Goal: Transaction & Acquisition: Obtain resource

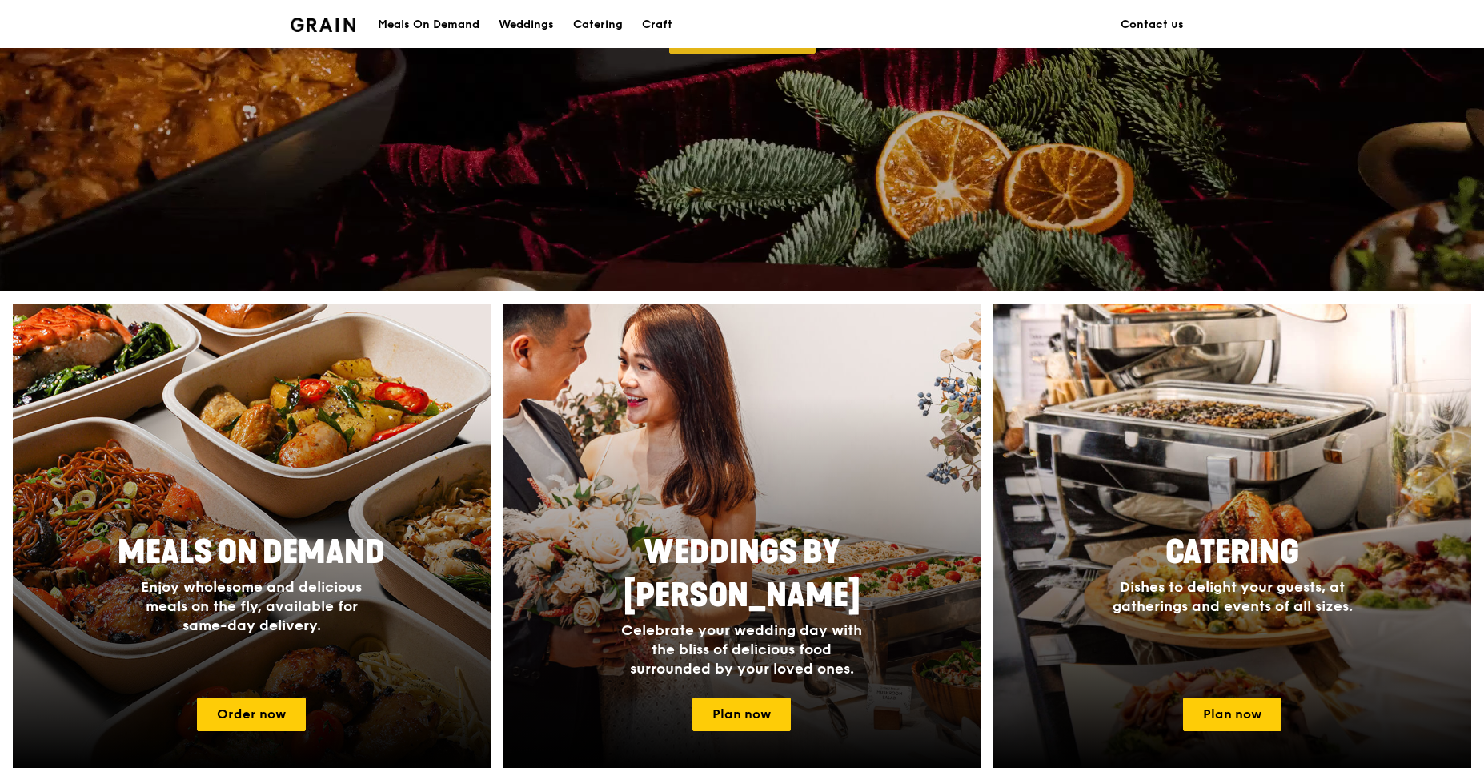
scroll to position [400, 0]
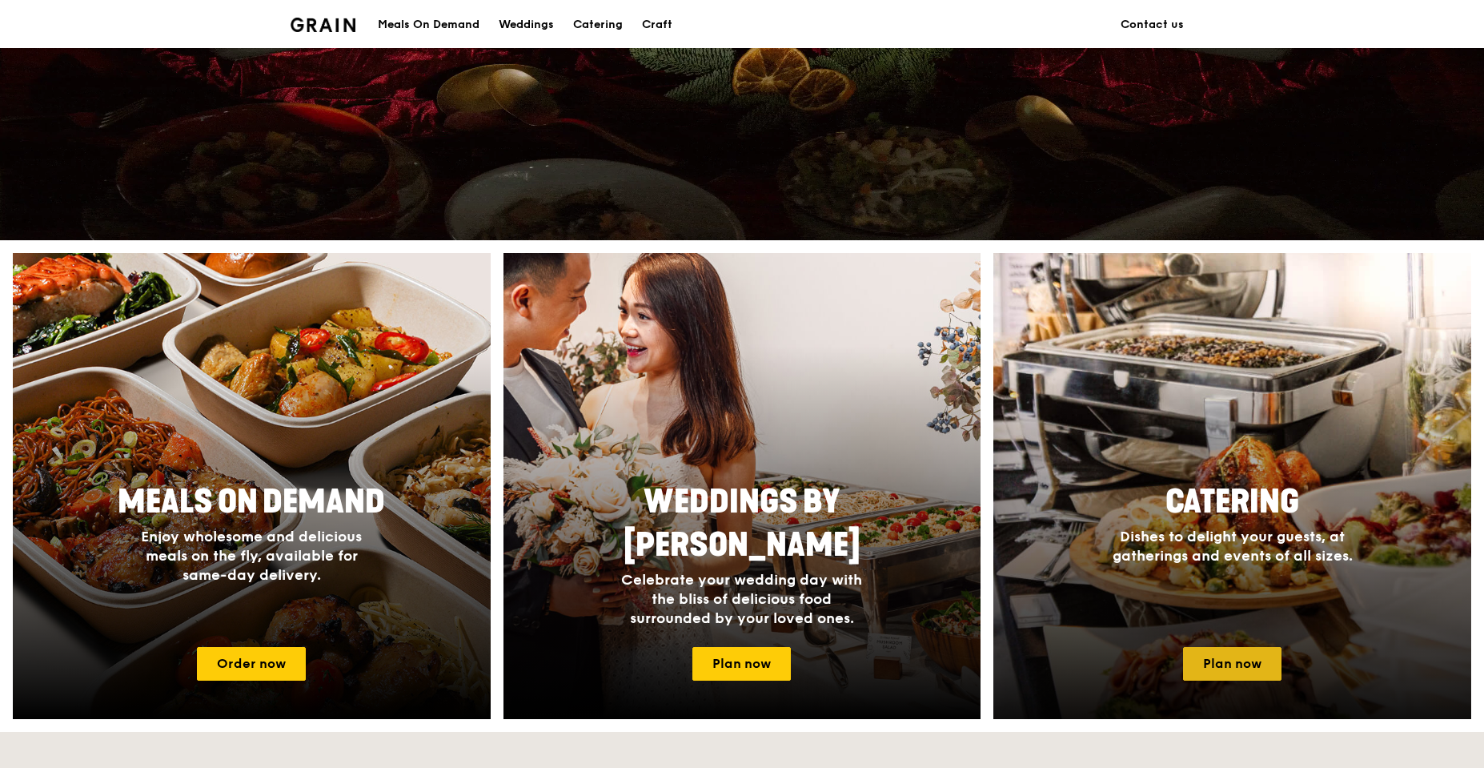
click at [1180, 672] on link "Plan now" at bounding box center [1232, 664] width 98 height 34
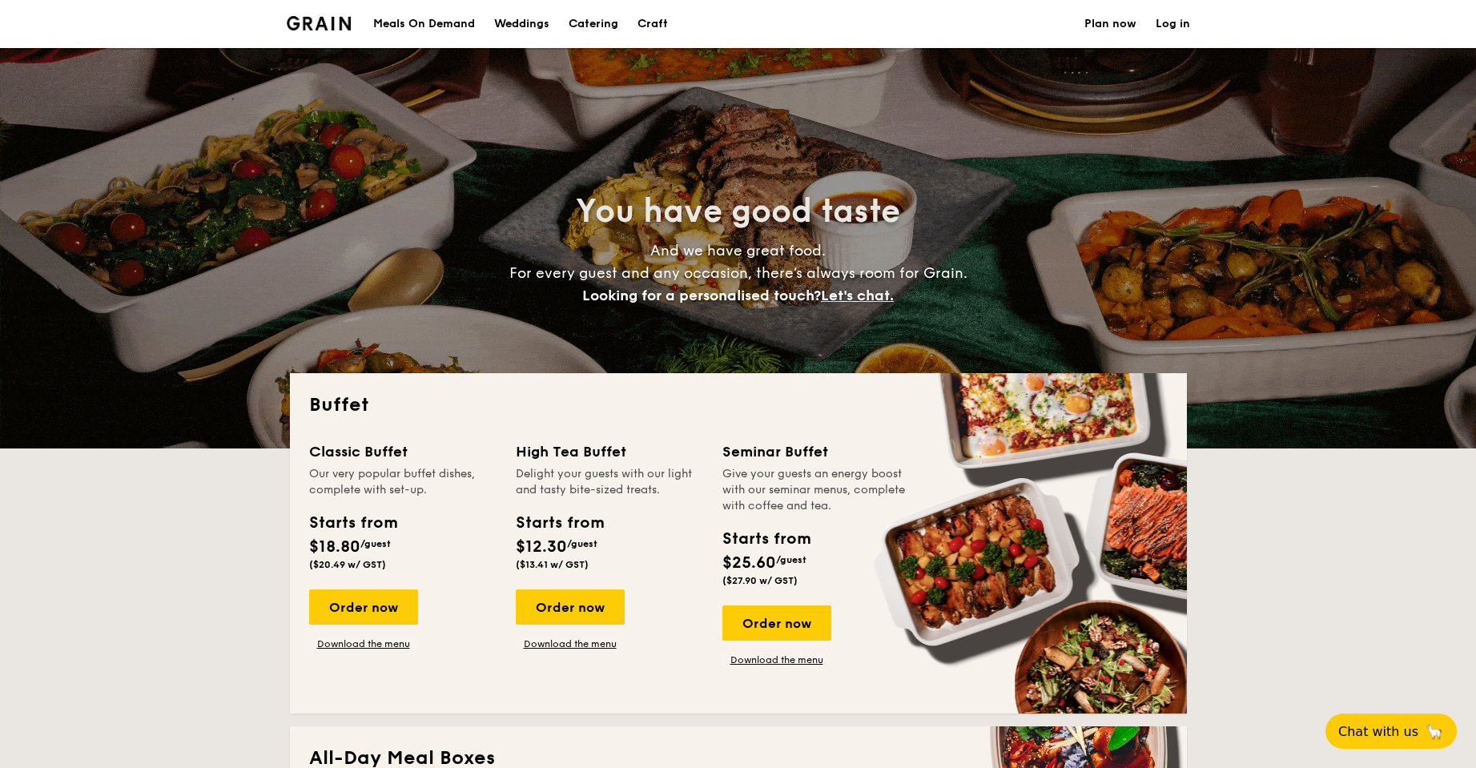
select select
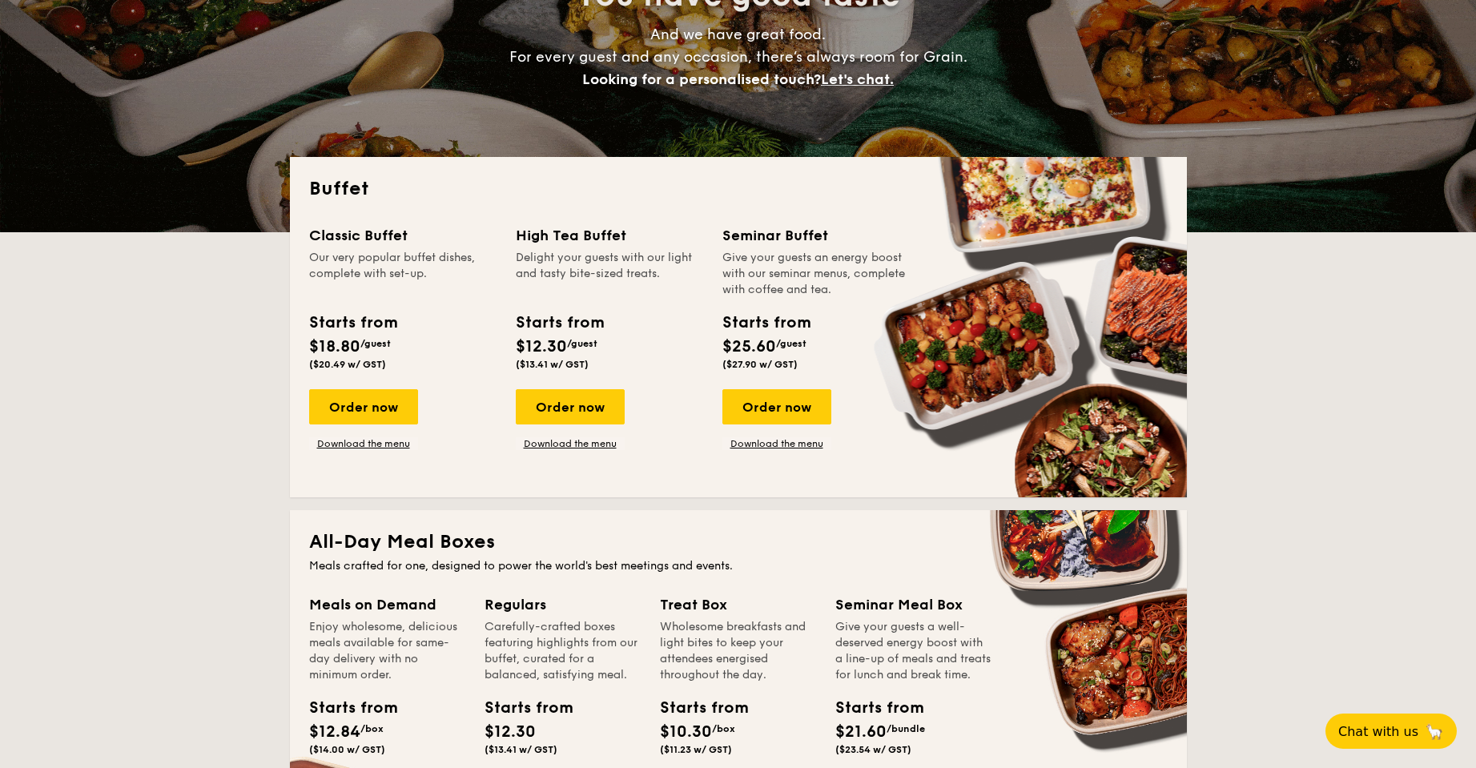
scroll to position [240, 0]
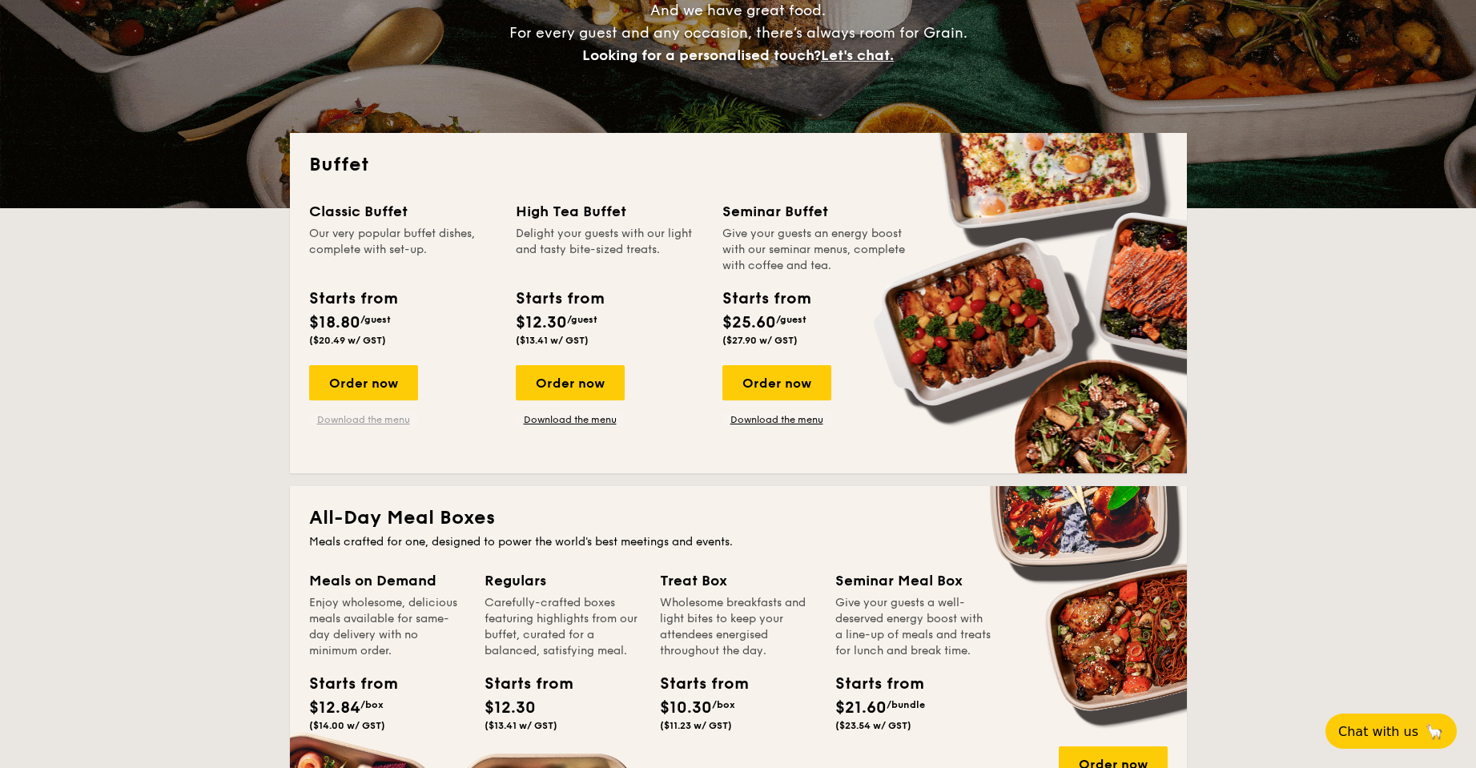
drag, startPoint x: 366, startPoint y: 390, endPoint x: 354, endPoint y: 416, distance: 29.0
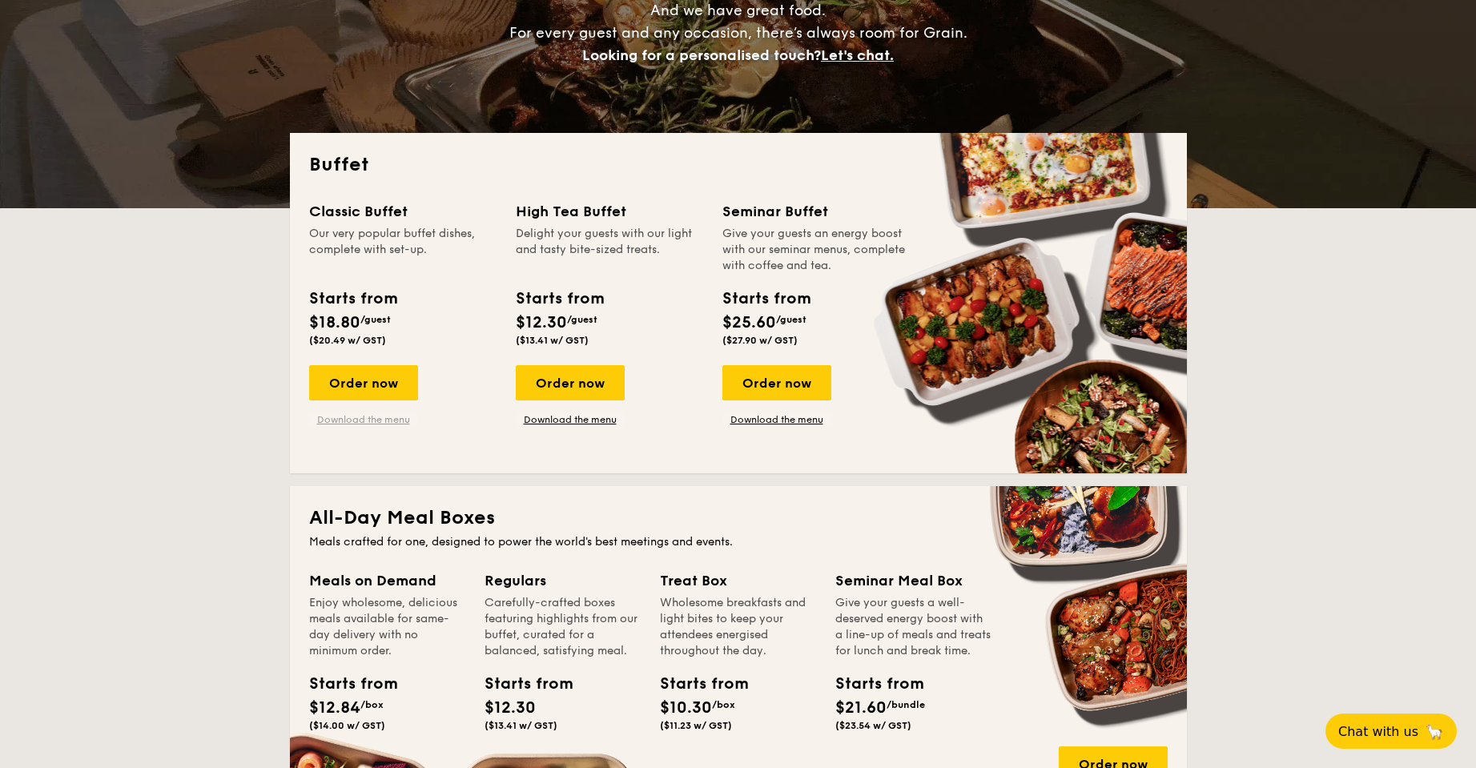
click at [354, 416] on link "Download the menu" at bounding box center [363, 419] width 109 height 13
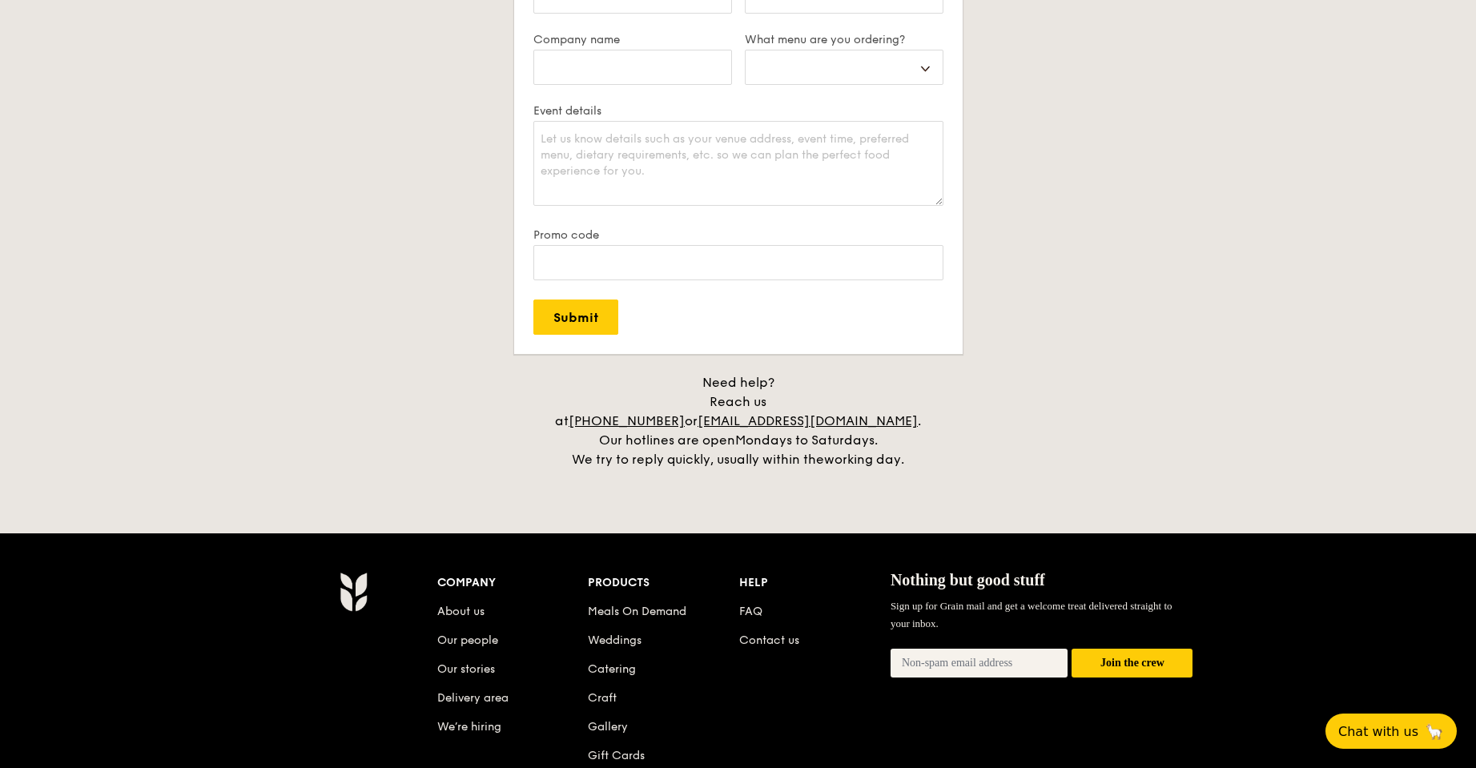
scroll to position [3250, 0]
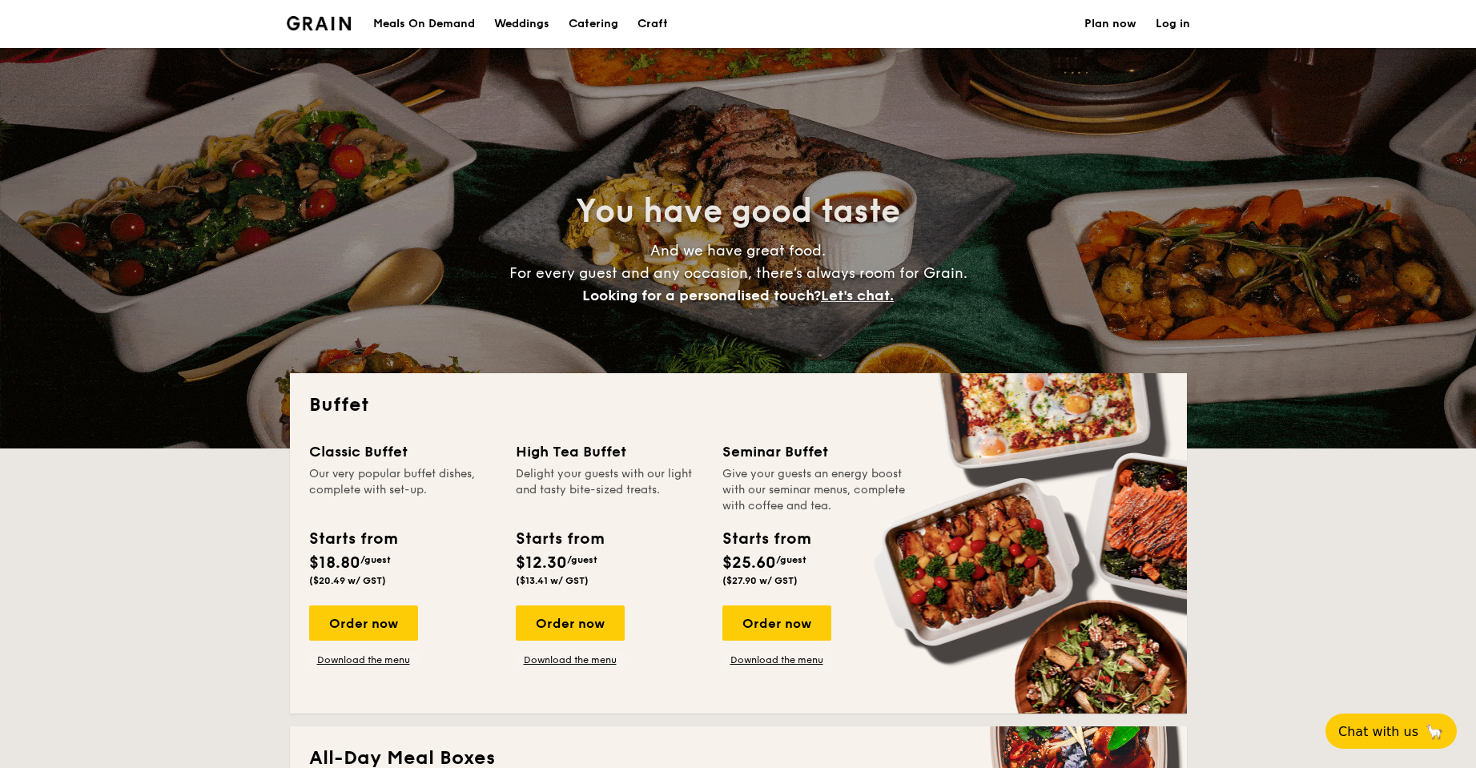
select select
